Goal: Task Accomplishment & Management: Manage account settings

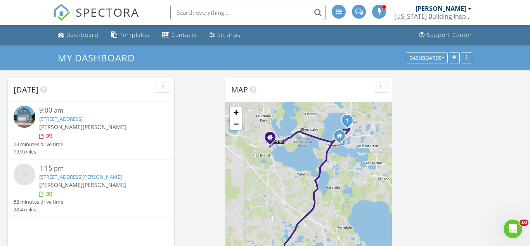
click at [83, 116] on link "3519 salvia court, Tavares, FL 32726" at bounding box center [60, 118] width 43 height 7
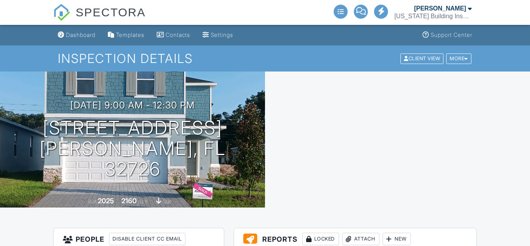
click at [292, 179] on div at bounding box center [397, 139] width 265 height 136
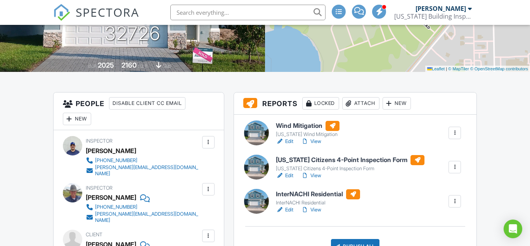
click at [291, 141] on link "Edit" at bounding box center [284, 141] width 17 height 8
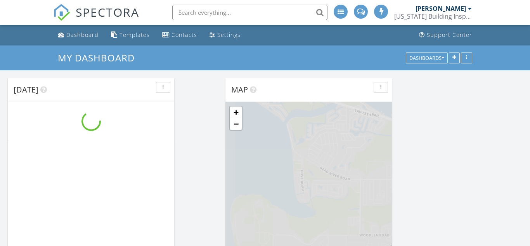
scroll to position [940, 531]
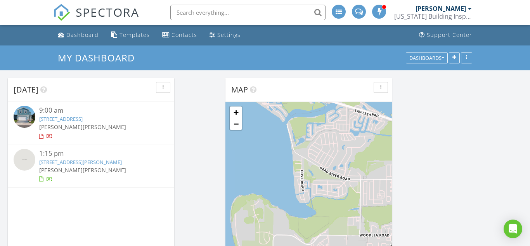
click at [83, 119] on link "[STREET_ADDRESS]" at bounding box center [60, 118] width 43 height 7
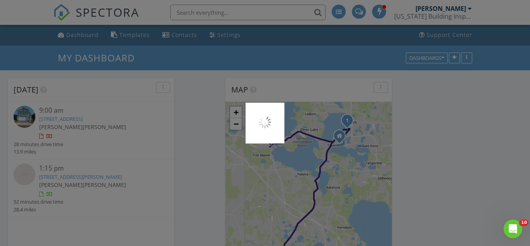
scroll to position [0, 0]
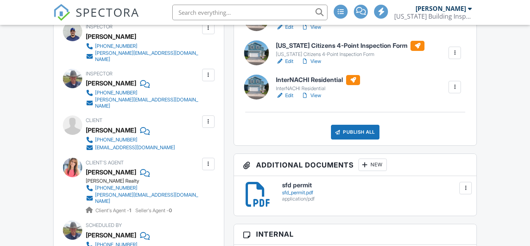
scroll to position [160, 0]
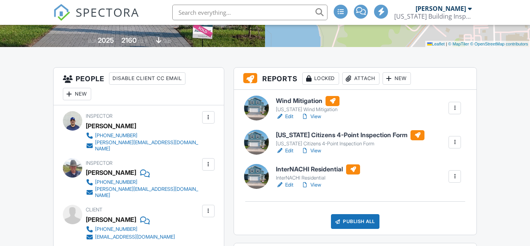
click at [289, 151] on link "Edit" at bounding box center [284, 151] width 17 height 8
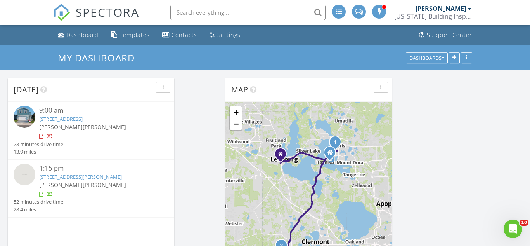
click at [94, 177] on link "11511 Mattioda Rd, Groveland, FL 34736" at bounding box center [80, 176] width 83 height 7
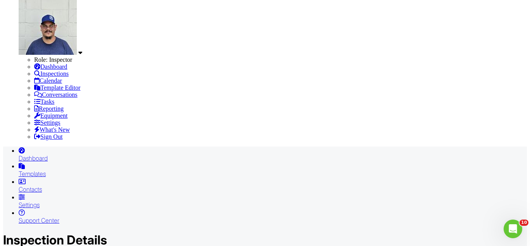
scroll to position [140, 0]
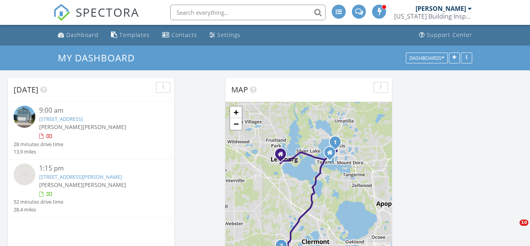
scroll to position [4, 4]
click at [72, 181] on span "[PERSON_NAME]" at bounding box center [60, 184] width 43 height 7
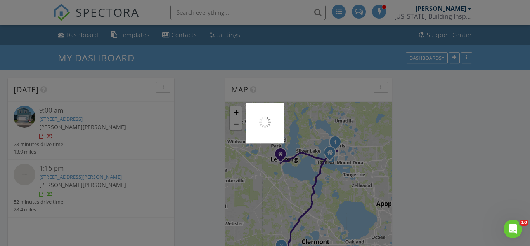
scroll to position [0, 0]
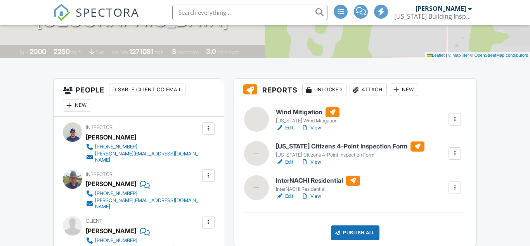
scroll to position [161, 0]
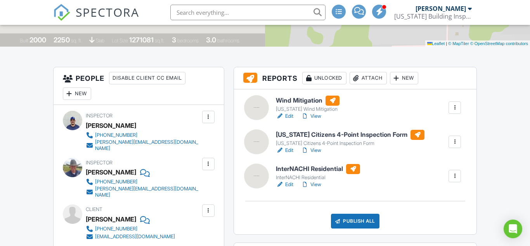
click at [290, 151] on link "Edit" at bounding box center [284, 150] width 17 height 8
